Goal: Information Seeking & Learning: Check status

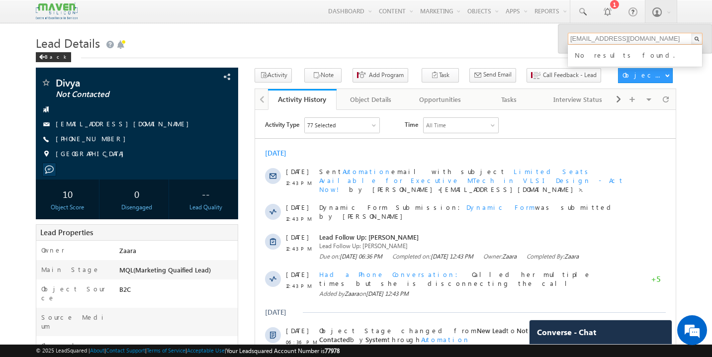
click at [670, 40] on input "kishormmsagarmm@gmail.com" at bounding box center [635, 39] width 135 height 12
paste input "vasista006"
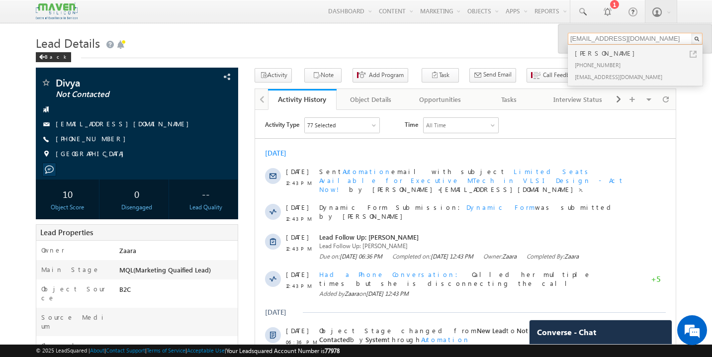
type input "vasista006@gmail.com"
click at [604, 59] on div "+91-9148248817" at bounding box center [639, 65] width 133 height 12
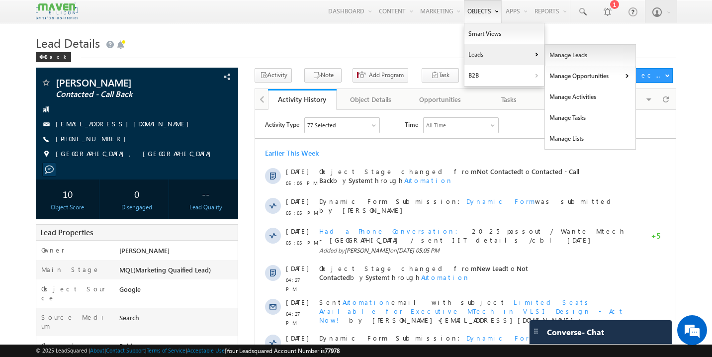
click at [556, 64] on link "Manage Leads" at bounding box center [590, 55] width 91 height 21
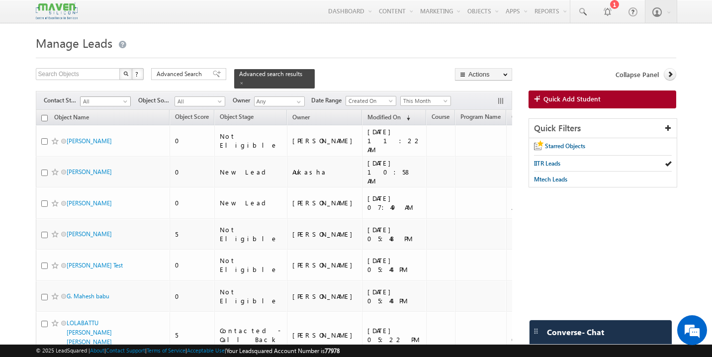
click at [113, 97] on span "All" at bounding box center [104, 101] width 47 height 9
click at [104, 118] on link "New Lead" at bounding box center [106, 116] width 50 height 9
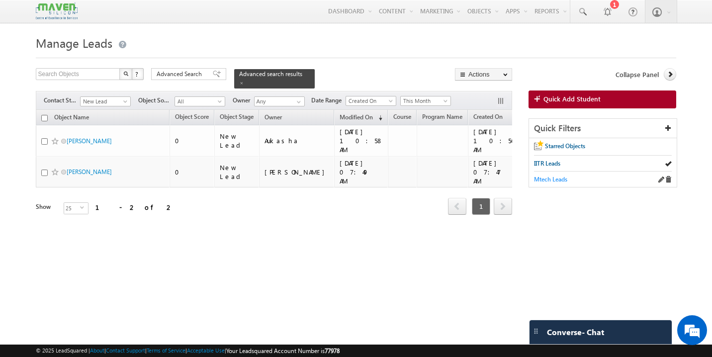
click at [545, 181] on span "Mtech Leads" at bounding box center [550, 179] width 33 height 7
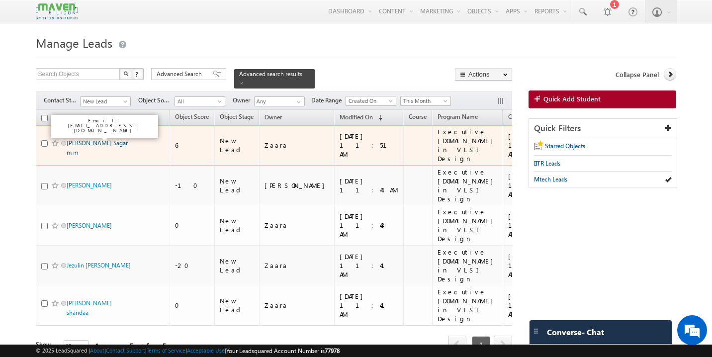
click at [99, 139] on link "Kishor m m Sagar m m" at bounding box center [97, 147] width 61 height 17
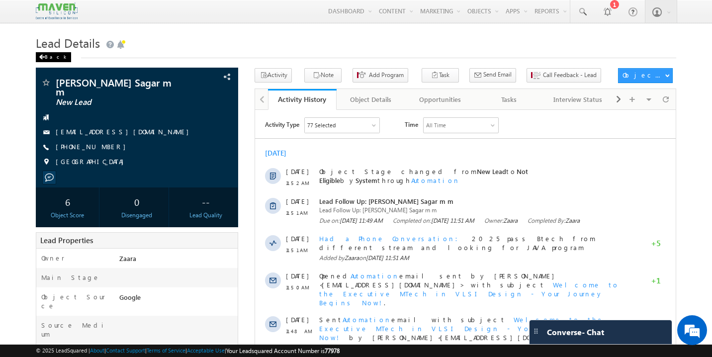
click at [50, 56] on div "Back" at bounding box center [53, 57] width 35 height 10
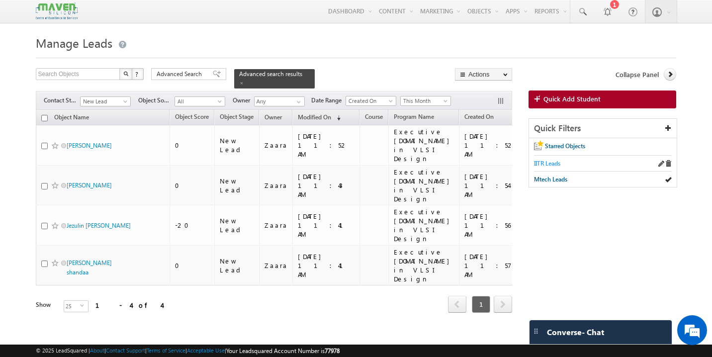
click at [548, 167] on span "IITR Leads" at bounding box center [547, 163] width 26 height 7
